Goal: Task Accomplishment & Management: Manage account settings

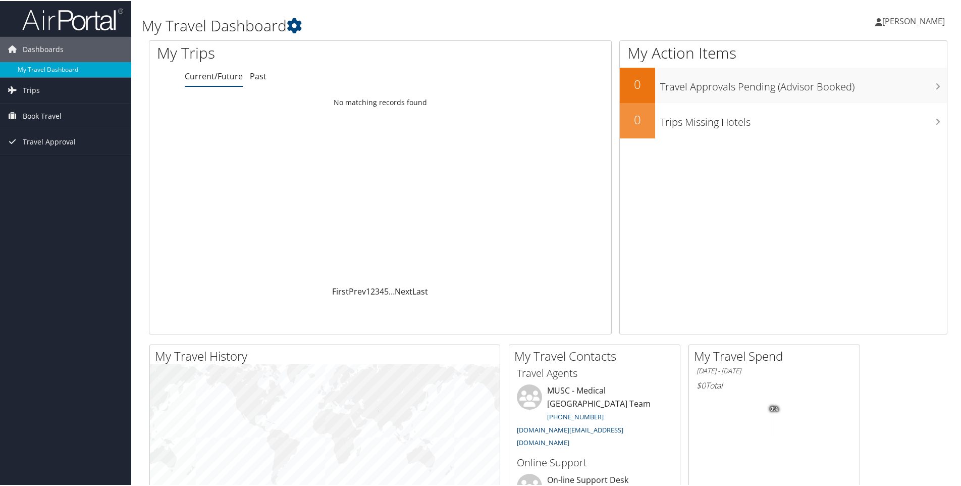
click at [897, 19] on span "Katie LaVanture" at bounding box center [913, 20] width 63 height 11
click at [862, 89] on link "View Travel Profile" at bounding box center [886, 89] width 113 height 17
click at [39, 119] on span "Book Travel" at bounding box center [42, 114] width 39 height 25
click at [60, 165] on link "Book/Manage Online Trips" at bounding box center [65, 165] width 131 height 15
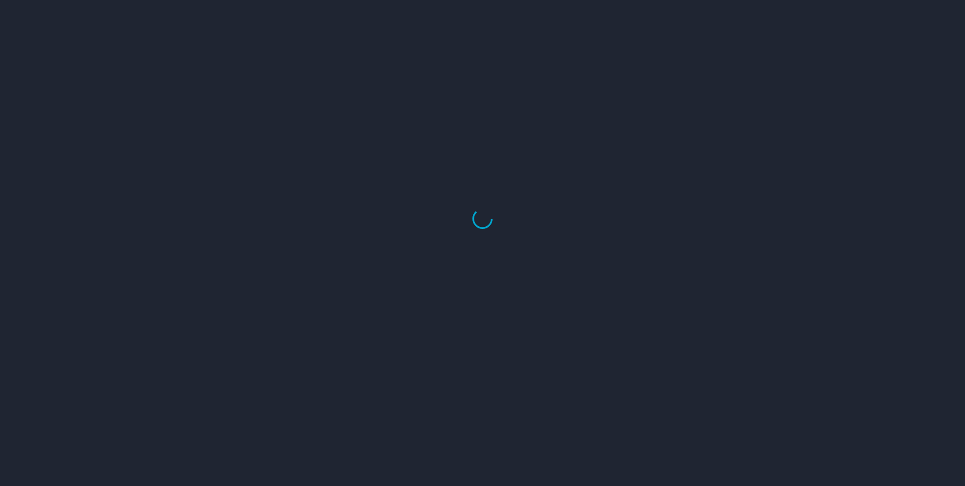
select select "US"
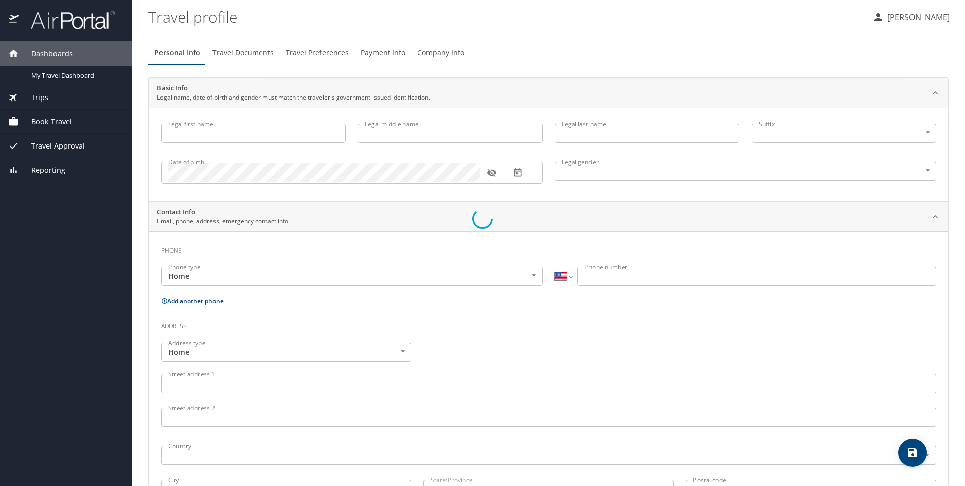
type input "Katie"
type input "LaVanture"
type input "Female"
select select "US"
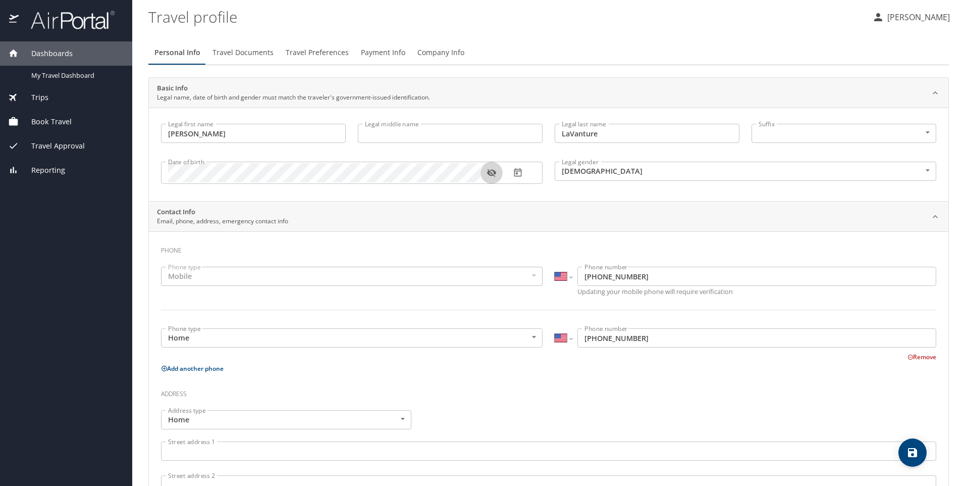
click at [496, 172] on icon "button" at bounding box center [492, 173] width 10 height 10
click at [222, 280] on div "Mobile" at bounding box center [352, 276] width 382 height 19
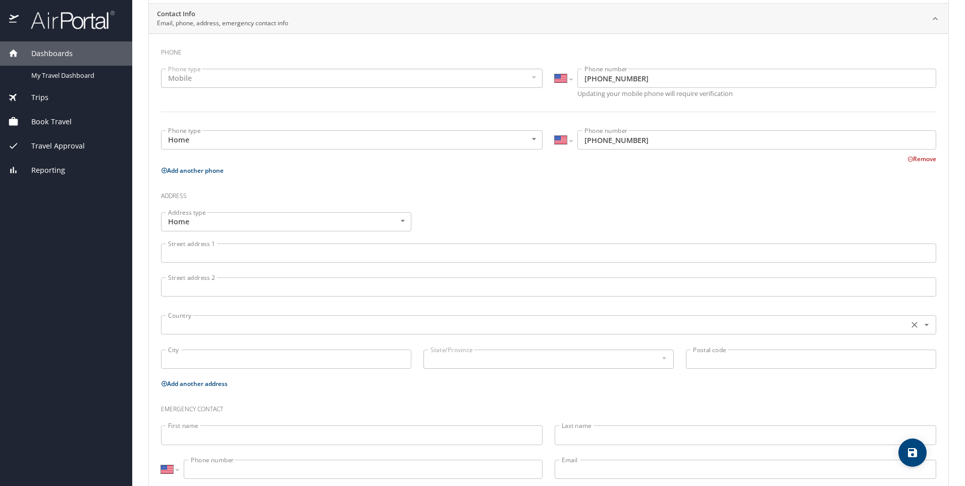
scroll to position [202, 0]
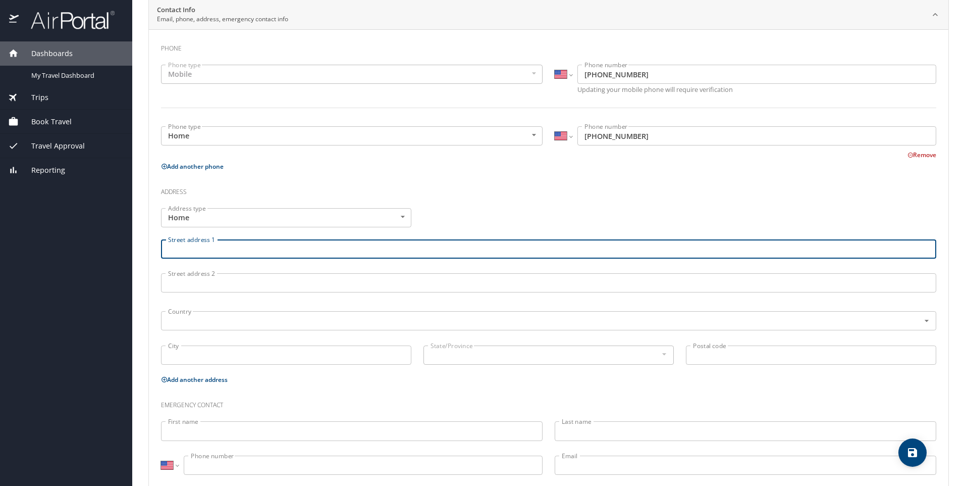
click at [236, 253] on input "Street address 1" at bounding box center [548, 248] width 775 height 19
type input "1837 Wildcat Ave SE"
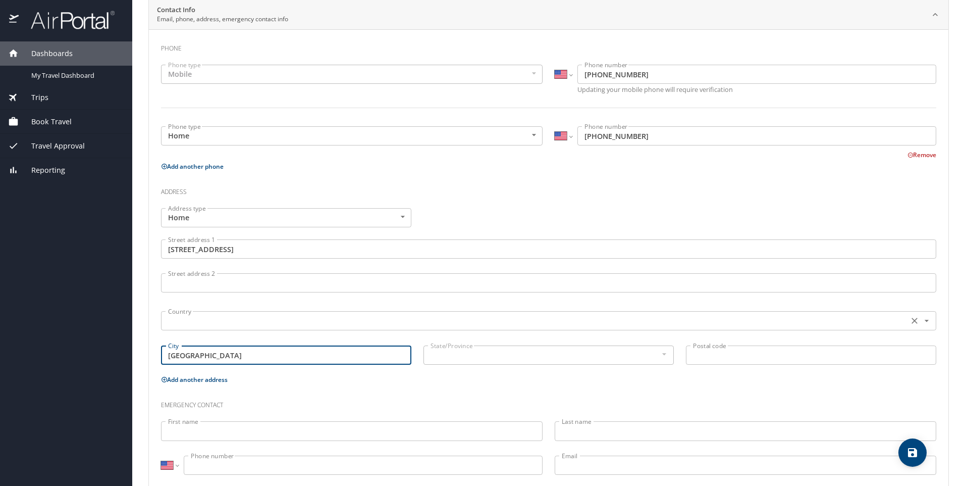
type input "Palm Bay"
click at [352, 324] on input "text" at bounding box center [534, 320] width 740 height 13
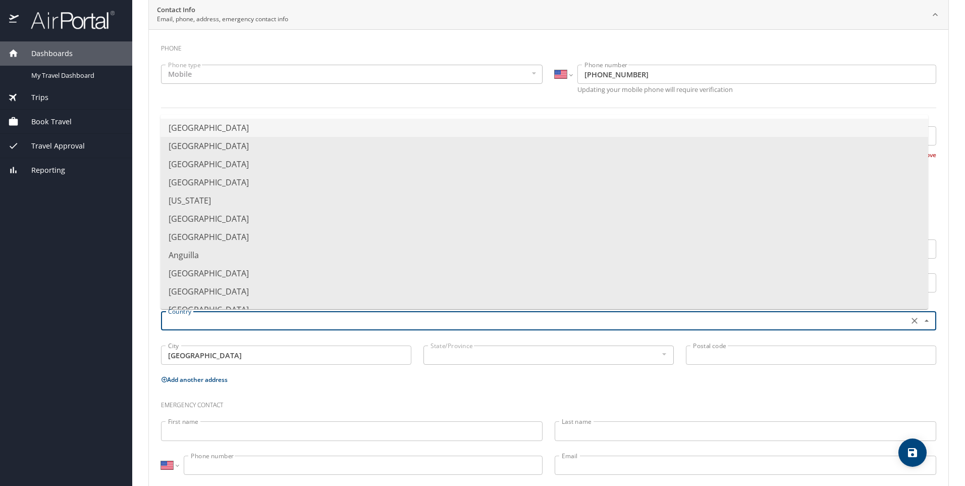
click at [264, 134] on li "United States of America" at bounding box center [545, 128] width 768 height 18
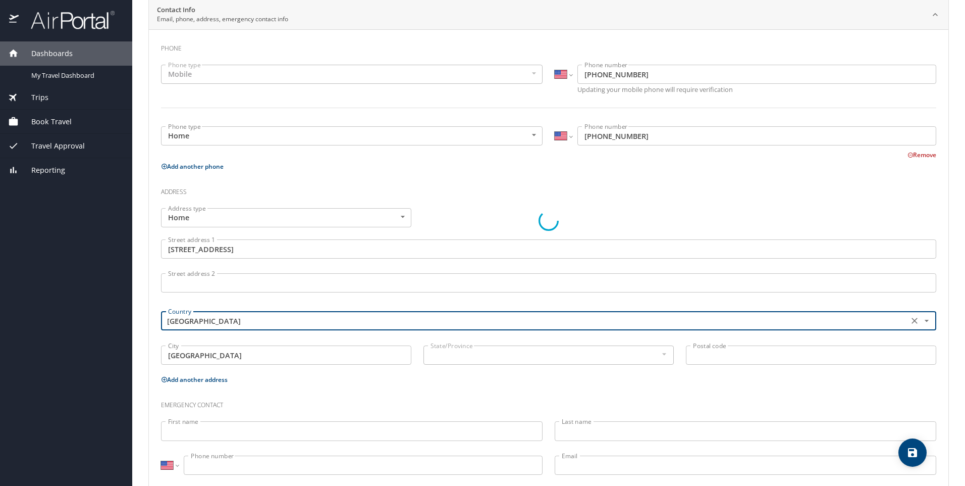
type input "United States of America"
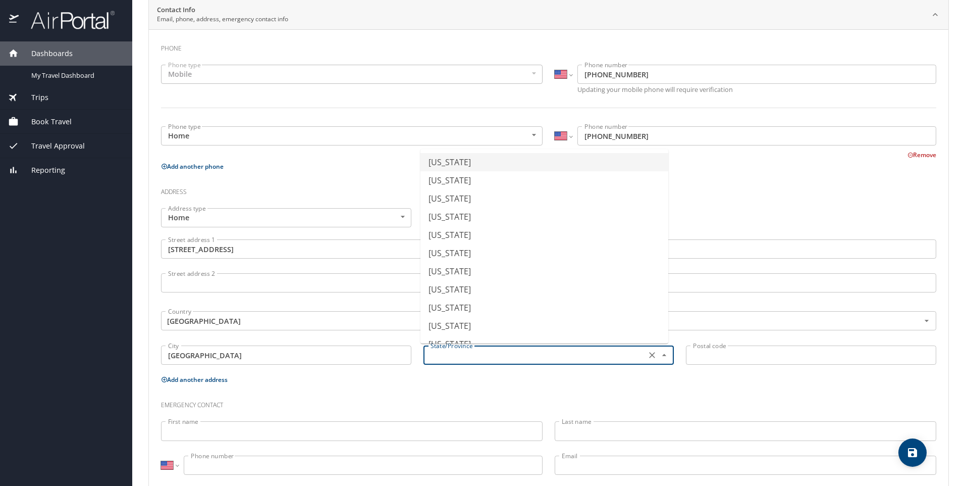
click at [478, 356] on input "text" at bounding box center [534, 354] width 215 height 13
click at [460, 327] on li "Florida" at bounding box center [545, 326] width 248 height 18
type input "Florida"
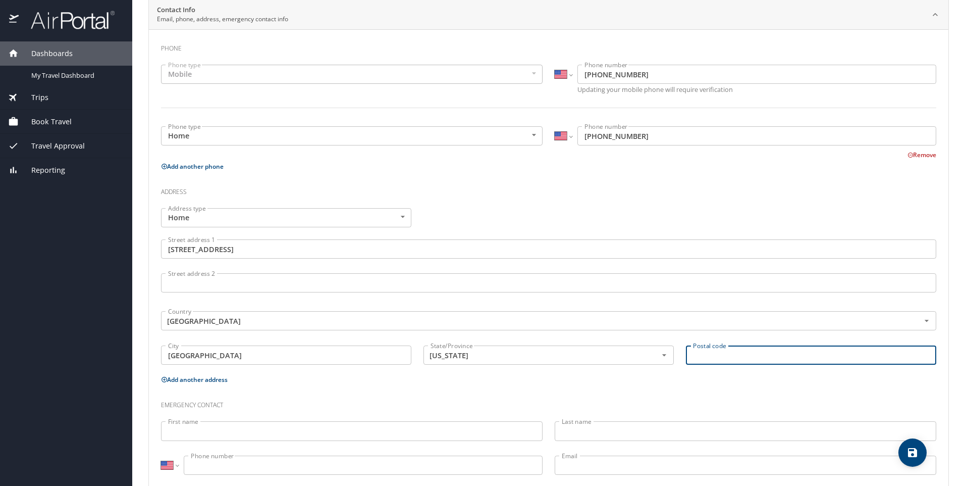
click at [755, 353] on input "Postal code" at bounding box center [811, 354] width 250 height 19
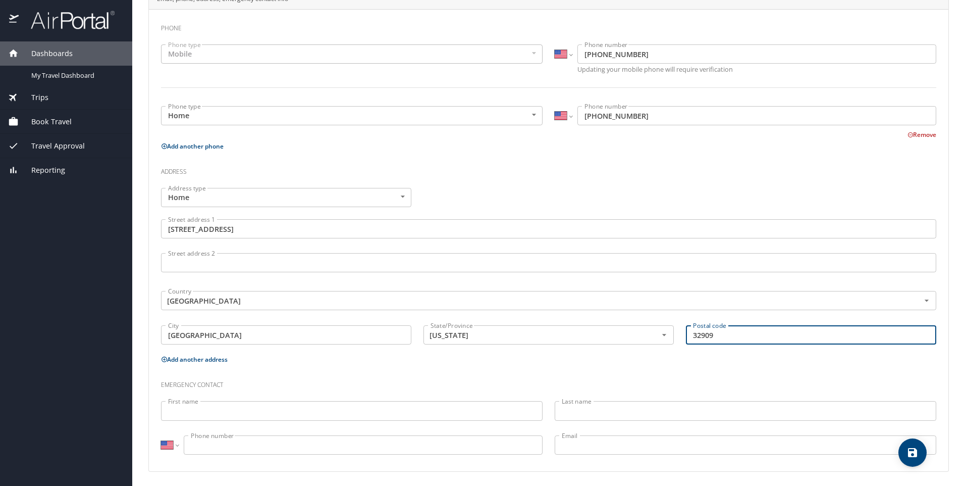
scroll to position [224, 0]
type input "32909"
click at [228, 404] on div "First name First name" at bounding box center [352, 410] width 394 height 34
click at [228, 404] on input "First name" at bounding box center [352, 408] width 382 height 19
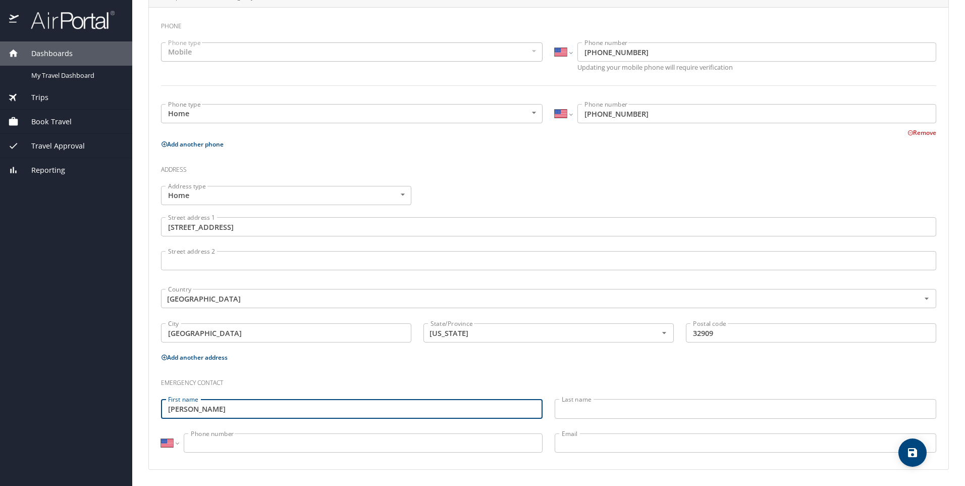
type input "Tanner"
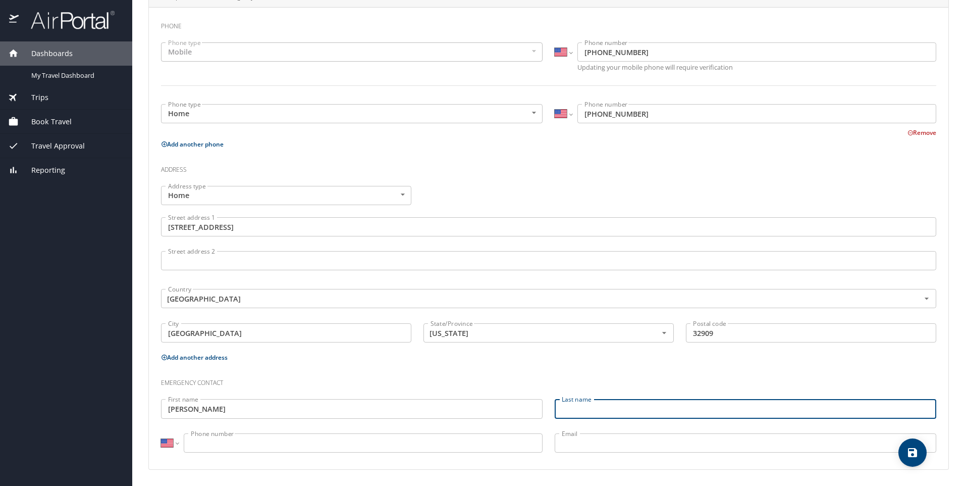
type input "l"
type input "LaVanture"
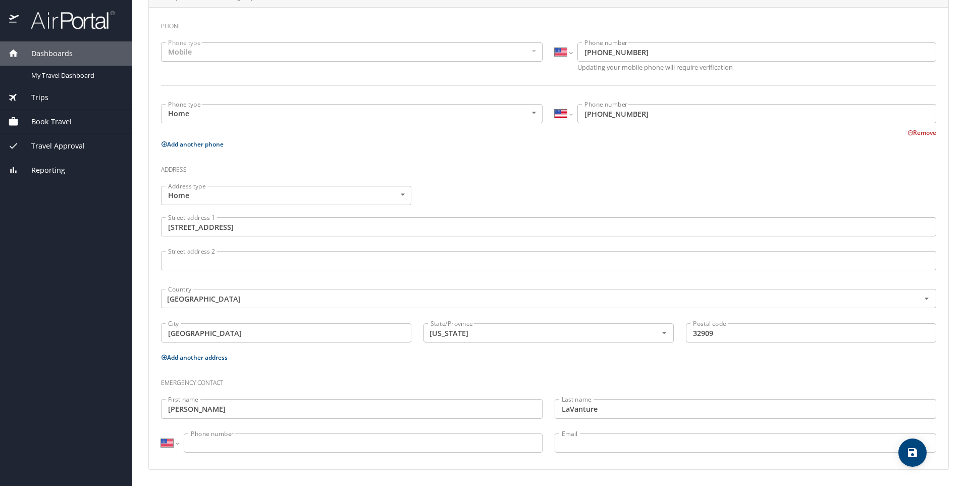
click at [224, 438] on input "Phone number" at bounding box center [363, 442] width 359 height 19
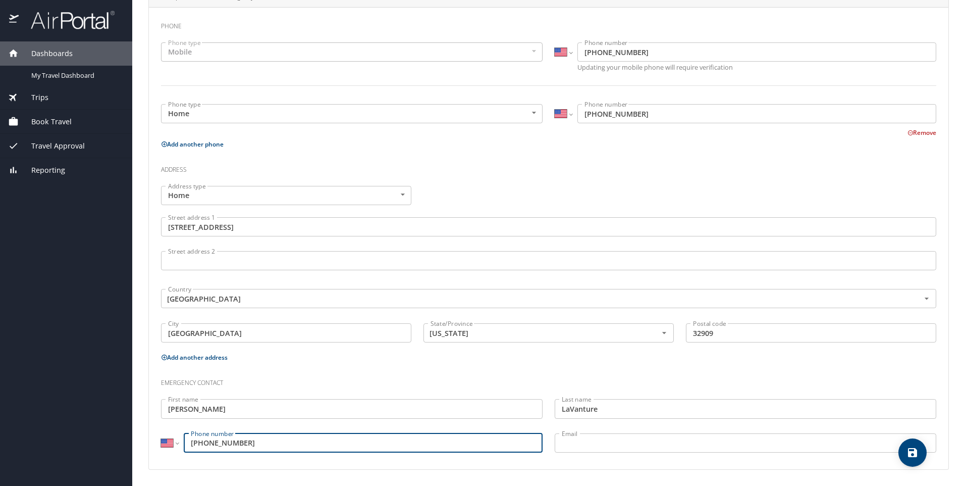
type input "(321) 604-5432"
click at [576, 440] on input "Email" at bounding box center [746, 442] width 382 height 19
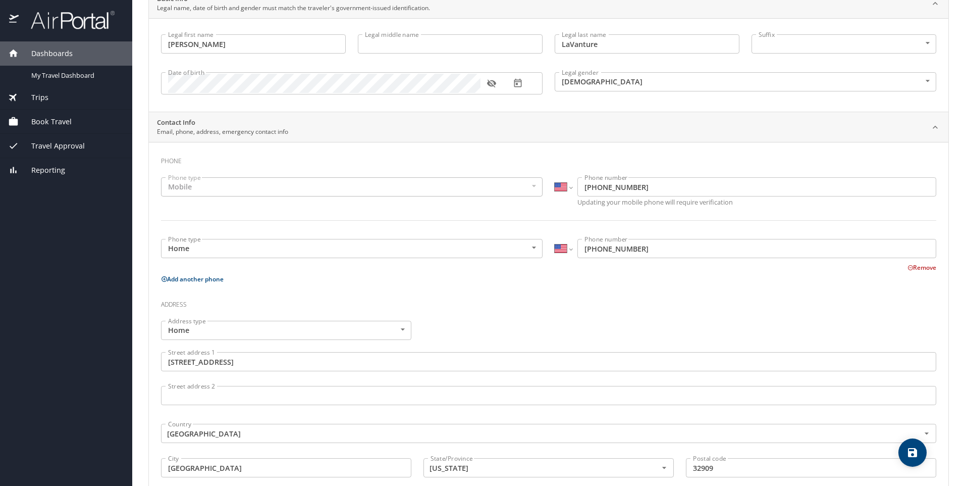
scroll to position [101, 0]
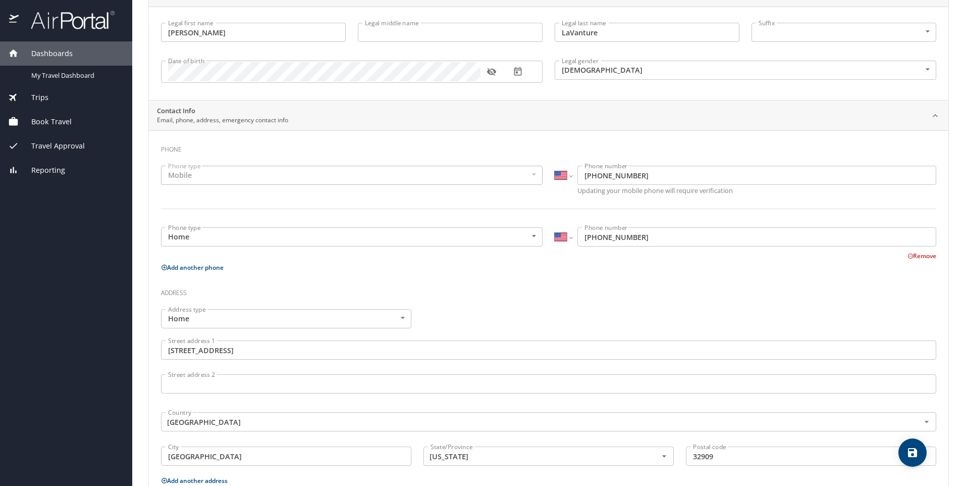
type input "tanner.lavanture@yahoo.com"
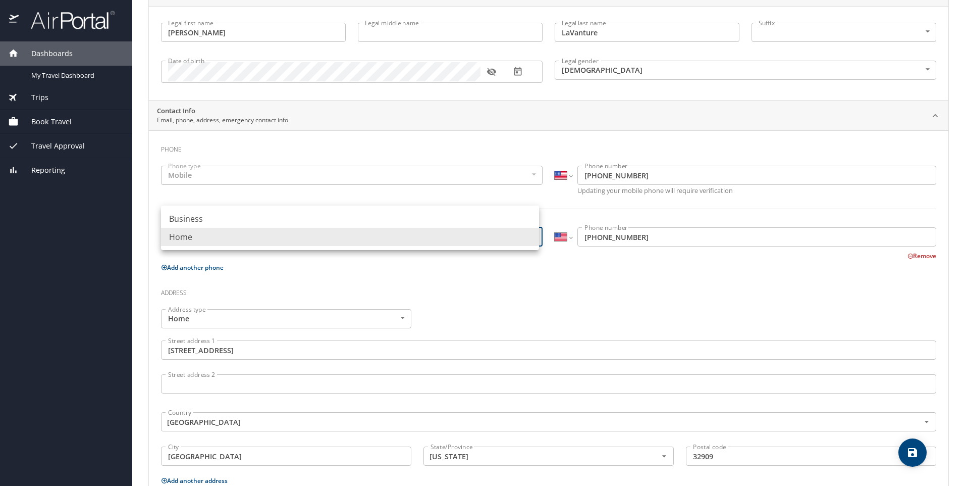
click at [535, 236] on body "Dashboards My Travel Dashboard Trips Current / Future Trips Past Trips Trips Mi…" at bounding box center [482, 243] width 965 height 486
click at [374, 278] on div at bounding box center [482, 243] width 965 height 486
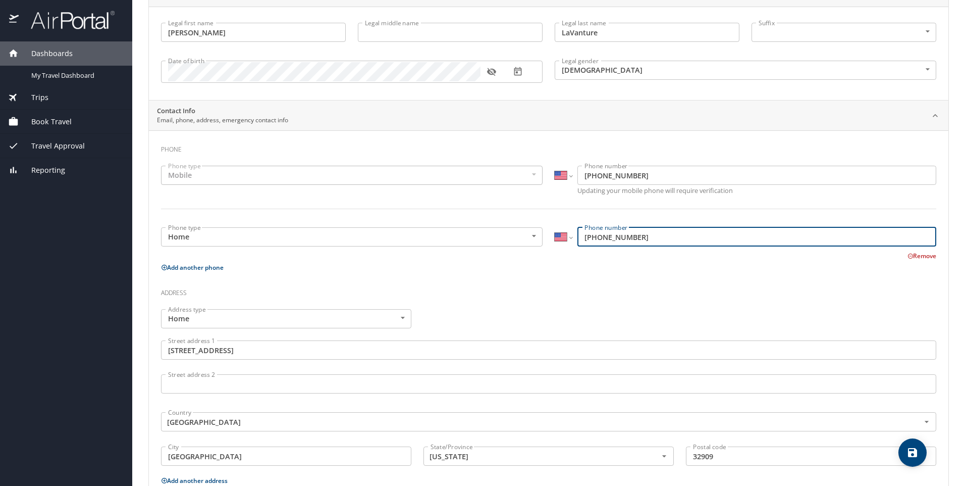
click at [655, 232] on input "(321) 261-9320" at bounding box center [757, 236] width 359 height 19
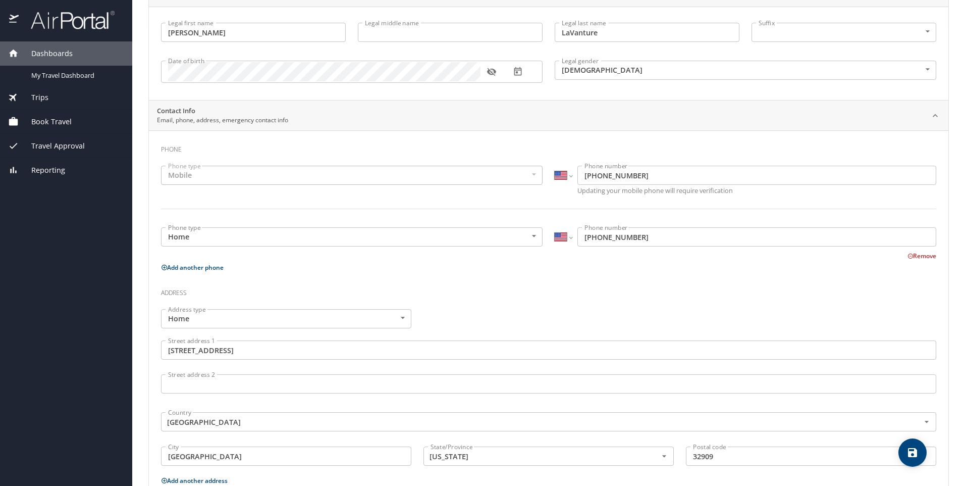
click at [908, 257] on button "Remove" at bounding box center [922, 255] width 29 height 9
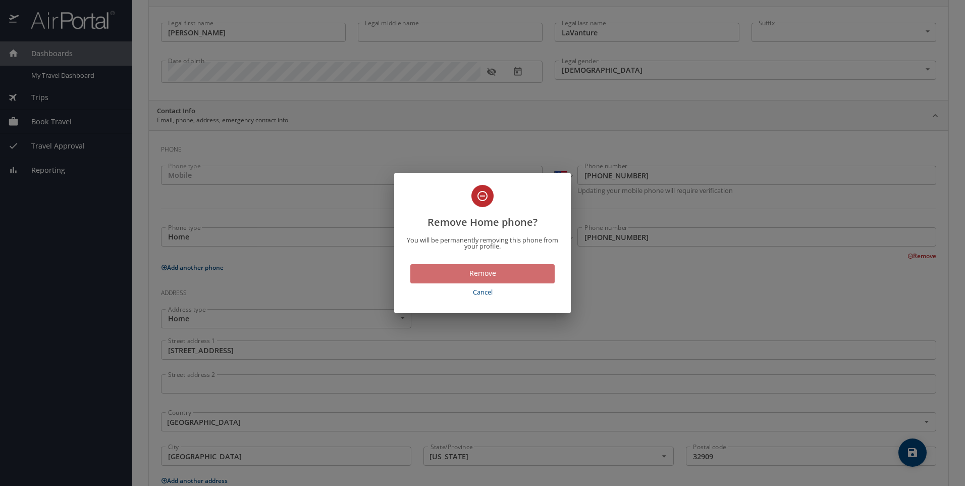
click at [498, 274] on span "Remove" at bounding box center [483, 273] width 128 height 13
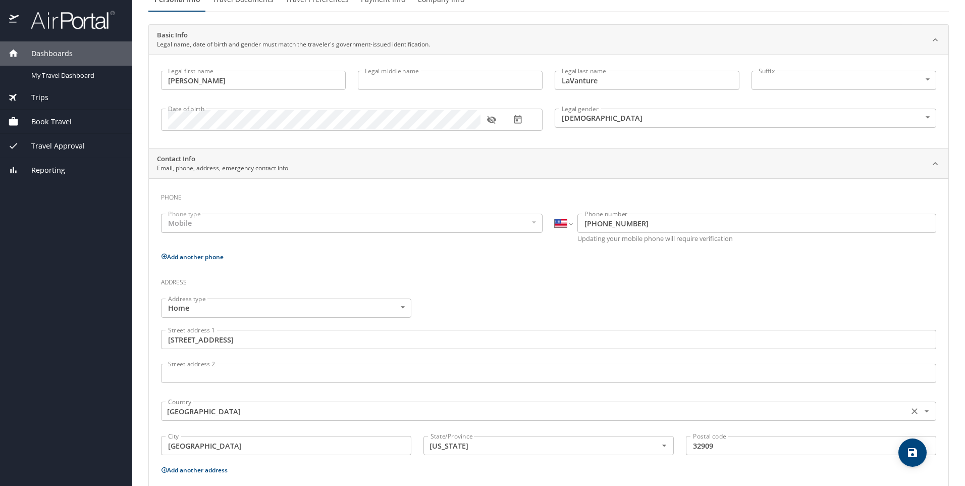
scroll to position [166, 0]
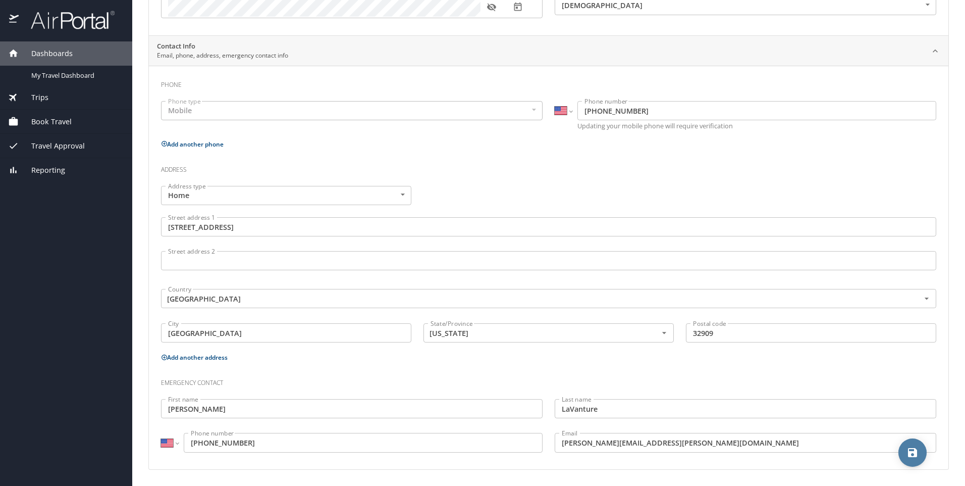
click at [907, 453] on icon "save" at bounding box center [913, 452] width 12 height 12
select select "US"
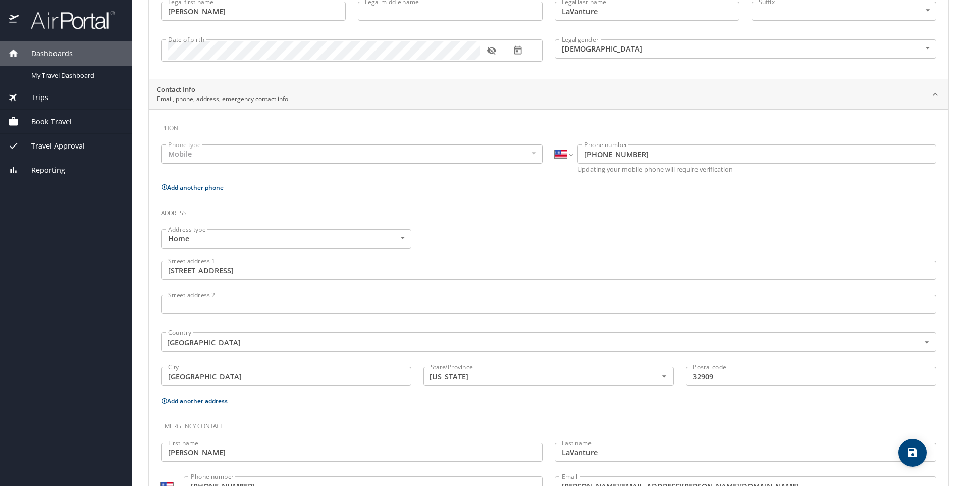
scroll to position [0, 0]
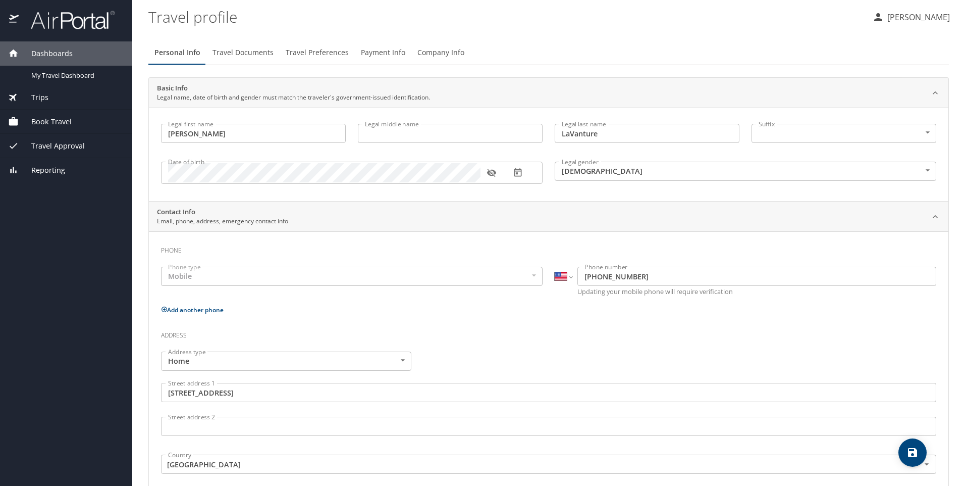
click at [246, 52] on span "Travel Documents" at bounding box center [243, 52] width 61 height 13
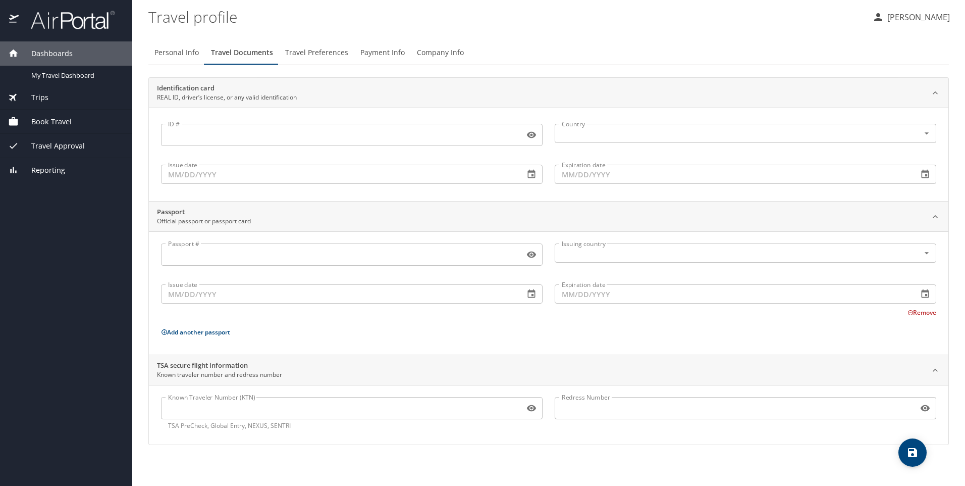
click at [300, 50] on span "Travel Preferences" at bounding box center [316, 52] width 63 height 13
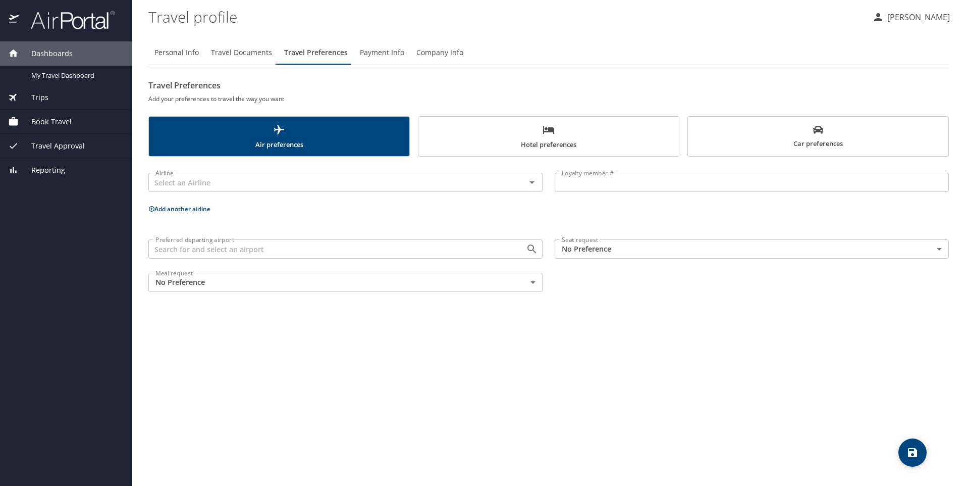
click at [253, 46] on span "Travel Documents" at bounding box center [241, 52] width 61 height 13
